Goal: Task Accomplishment & Management: Manage account settings

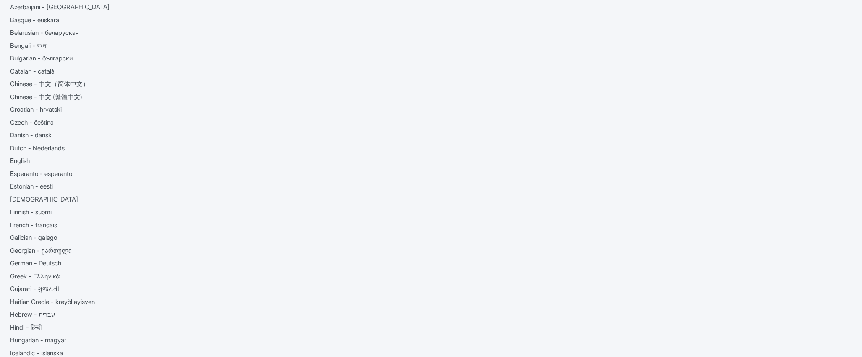
scroll to position [81, 0]
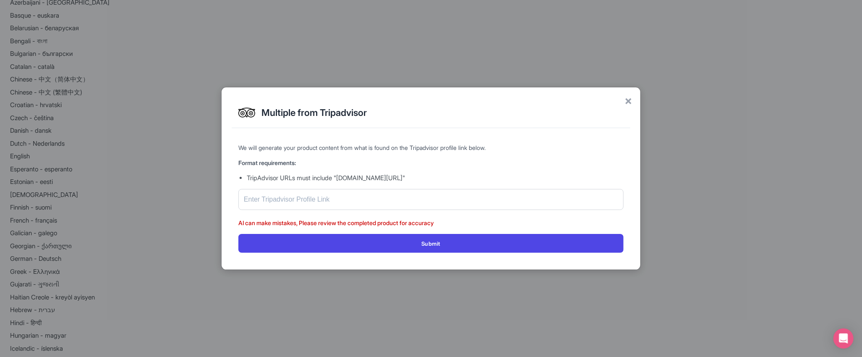
click at [634, 299] on div "× Multiple from Tripadvisor We will generate your product content from what is …" at bounding box center [431, 178] width 862 height 357
